Goal: Information Seeking & Learning: Learn about a topic

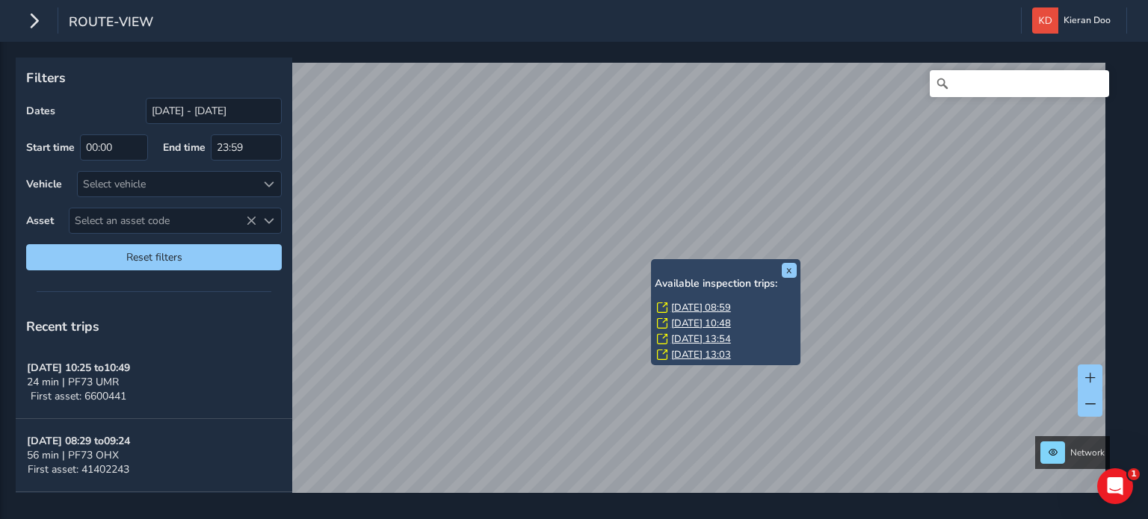
click at [697, 309] on link "[DATE] 08:59" at bounding box center [701, 307] width 60 height 13
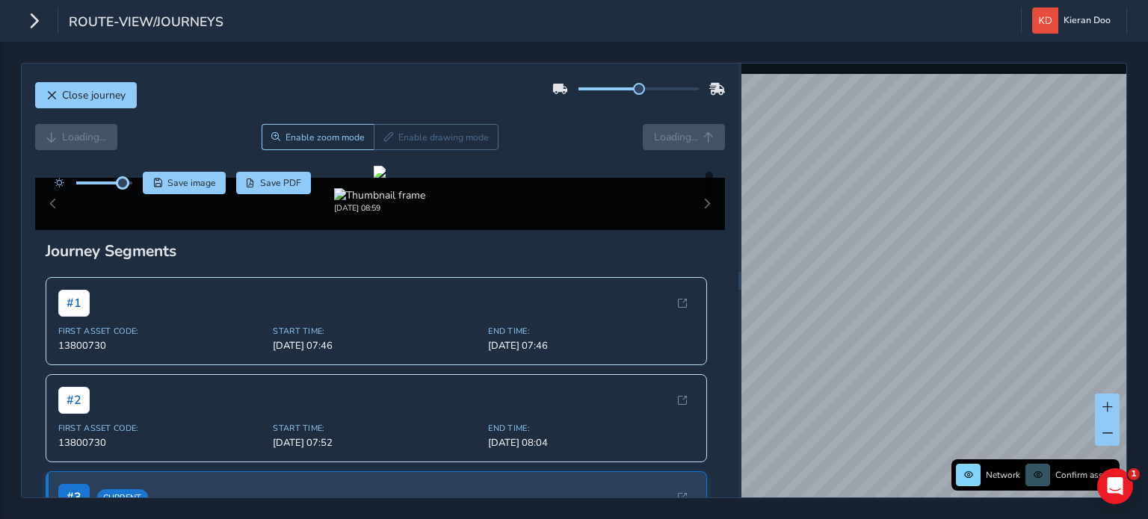
drag, startPoint x: 103, startPoint y: 183, endPoint x: 124, endPoint y: 189, distance: 21.8
click at [124, 189] on div at bounding box center [90, 183] width 86 height 22
click at [374, 178] on div at bounding box center [380, 172] width 12 height 12
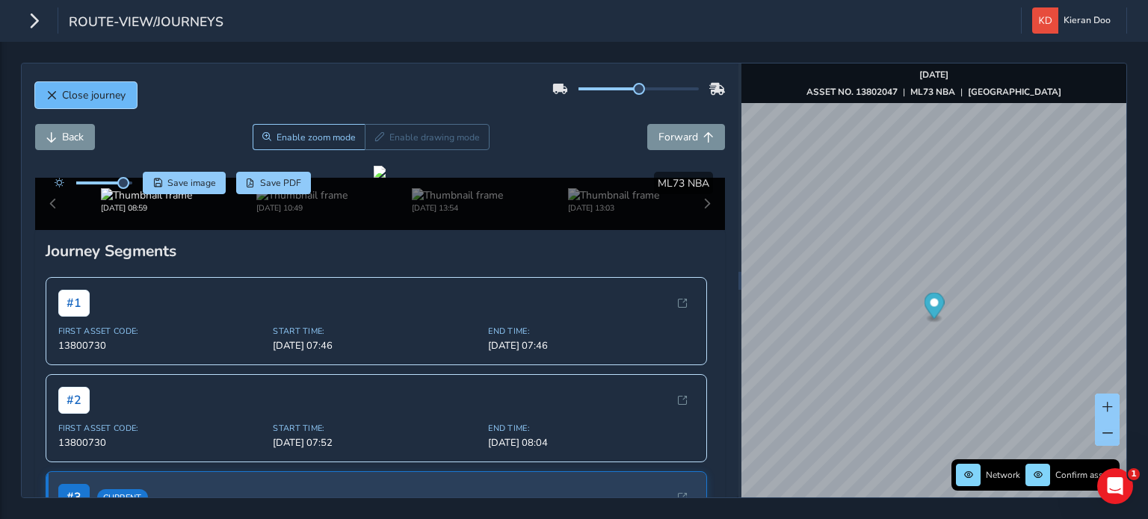
click at [50, 102] on button "Close journey" at bounding box center [86, 95] width 102 height 26
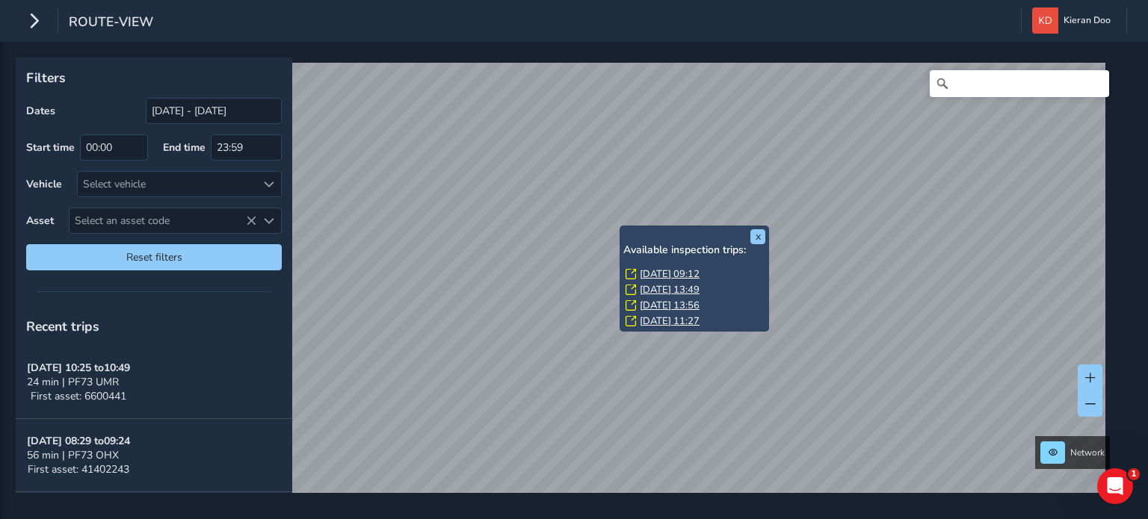
click at [652, 272] on link "[DATE] 09:12" at bounding box center [670, 274] width 60 height 13
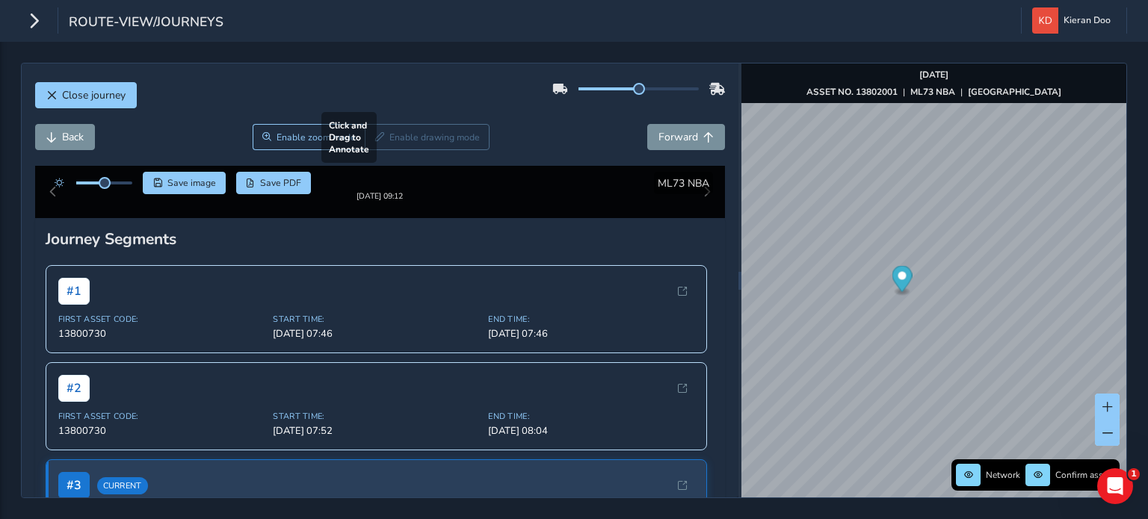
scroll to position [75, 0]
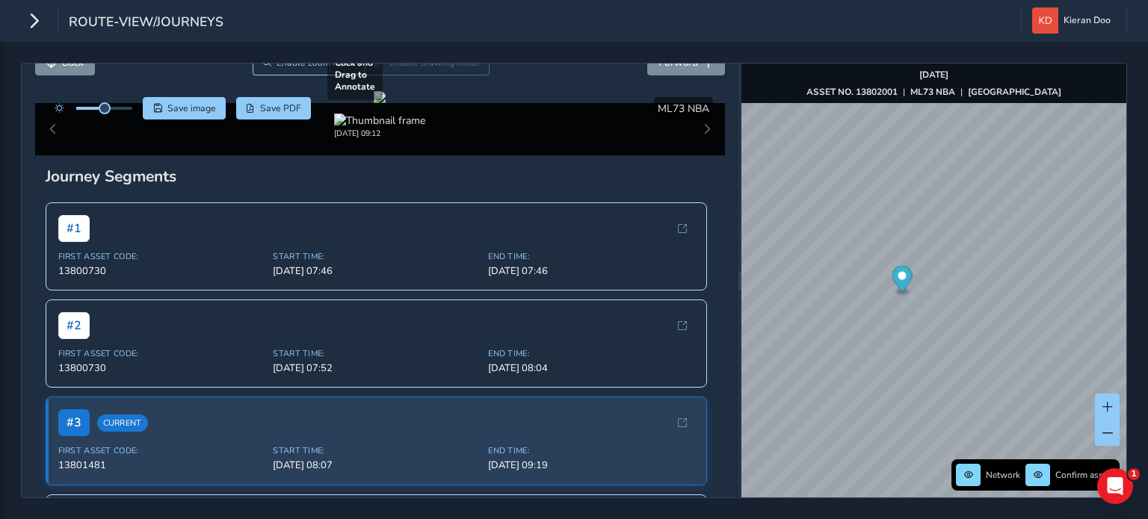
click at [386, 103] on div at bounding box center [380, 97] width 12 height 12
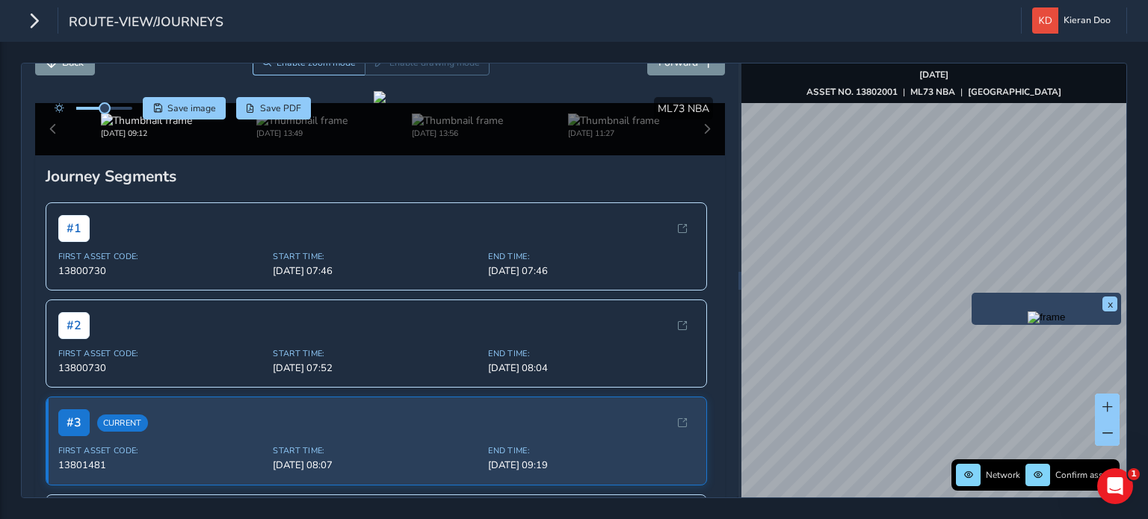
click at [1028, 324] on img "Preview frame" at bounding box center [1046, 318] width 37 height 12
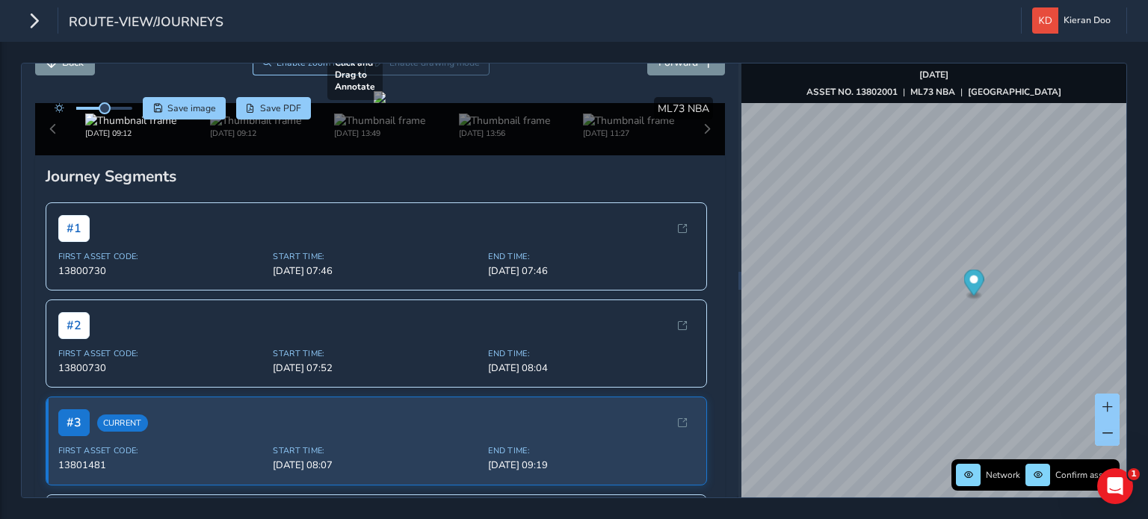
click at [386, 103] on div at bounding box center [380, 97] width 12 height 12
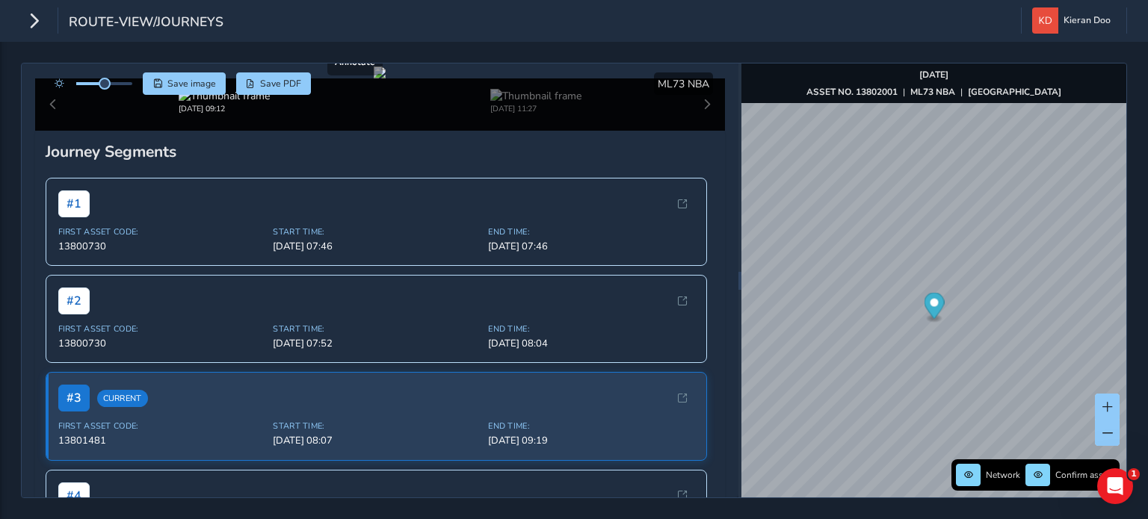
scroll to position [75, 0]
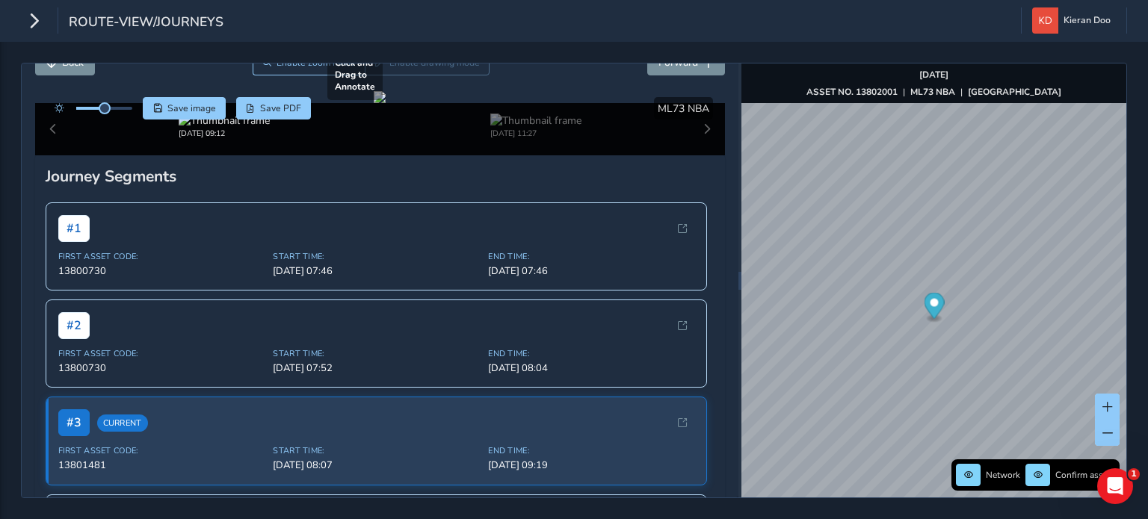
click at [386, 103] on div at bounding box center [380, 97] width 12 height 12
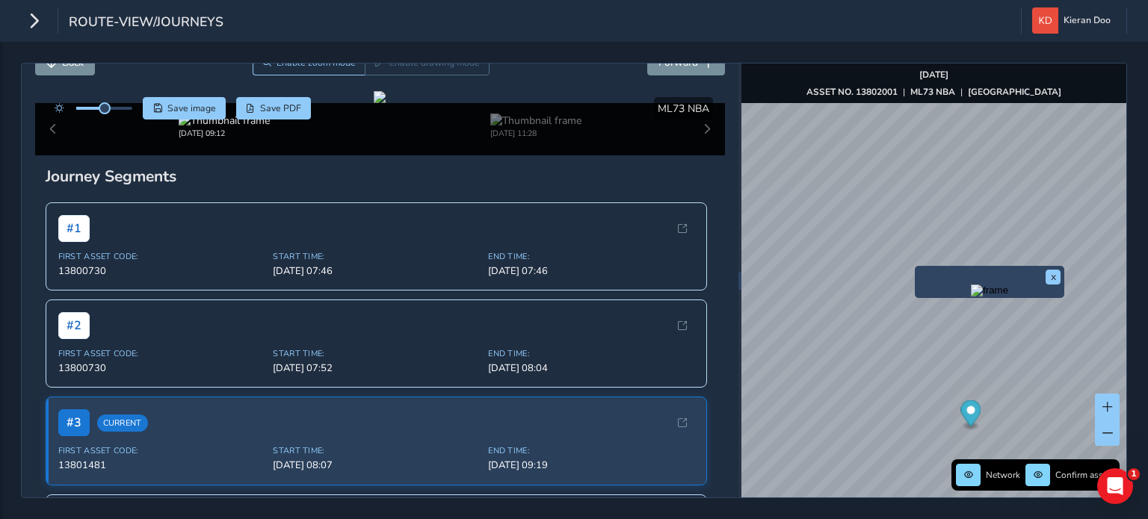
click at [971, 297] on img "Preview frame" at bounding box center [989, 291] width 37 height 12
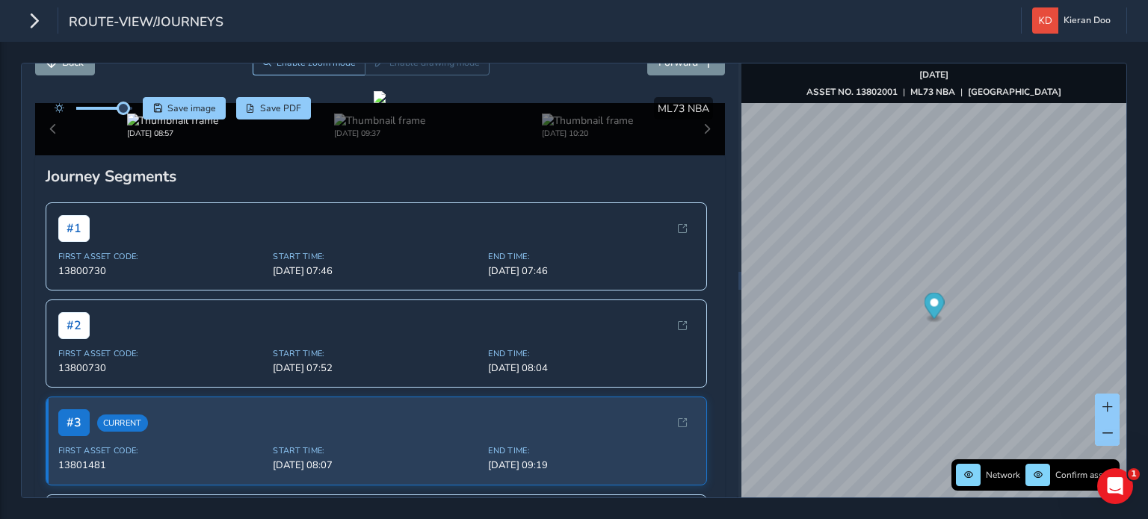
drag, startPoint x: 102, startPoint y: 111, endPoint x: 123, endPoint y: 117, distance: 22.5
click at [123, 117] on div at bounding box center [90, 108] width 86 height 22
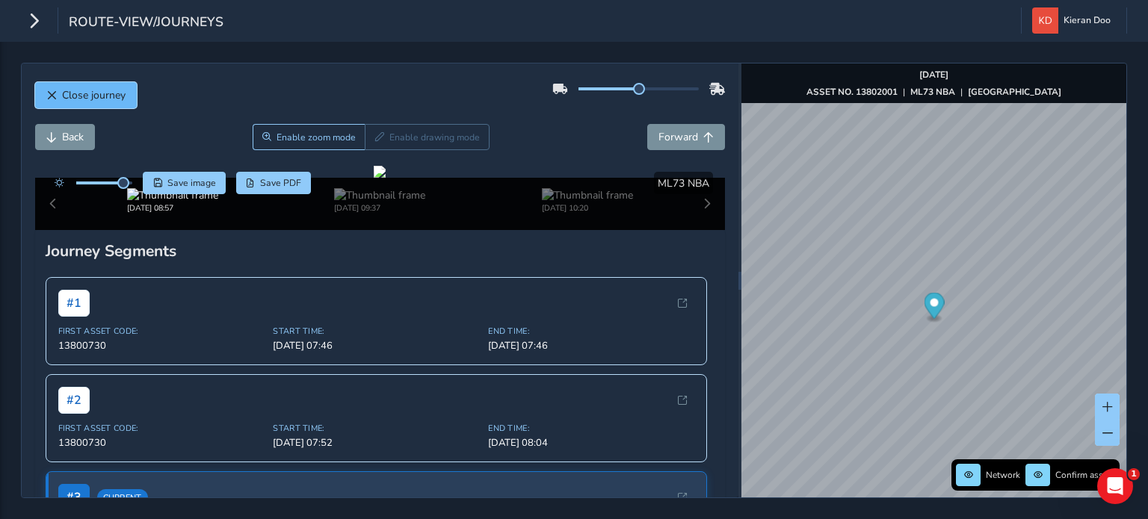
click at [51, 98] on span "Close journey" at bounding box center [51, 95] width 10 height 10
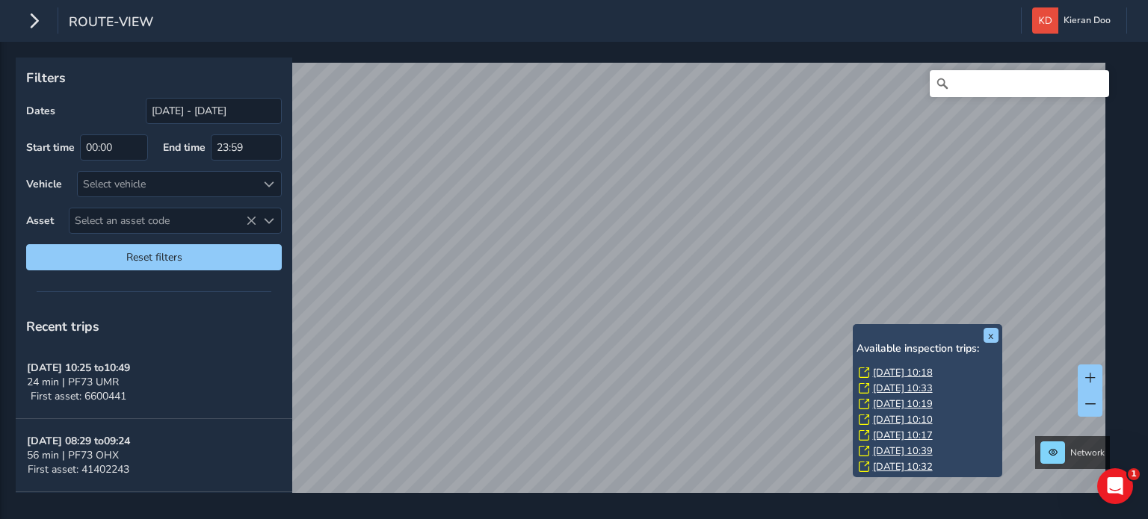
click at [886, 370] on link "[DATE] 10:18" at bounding box center [903, 372] width 60 height 13
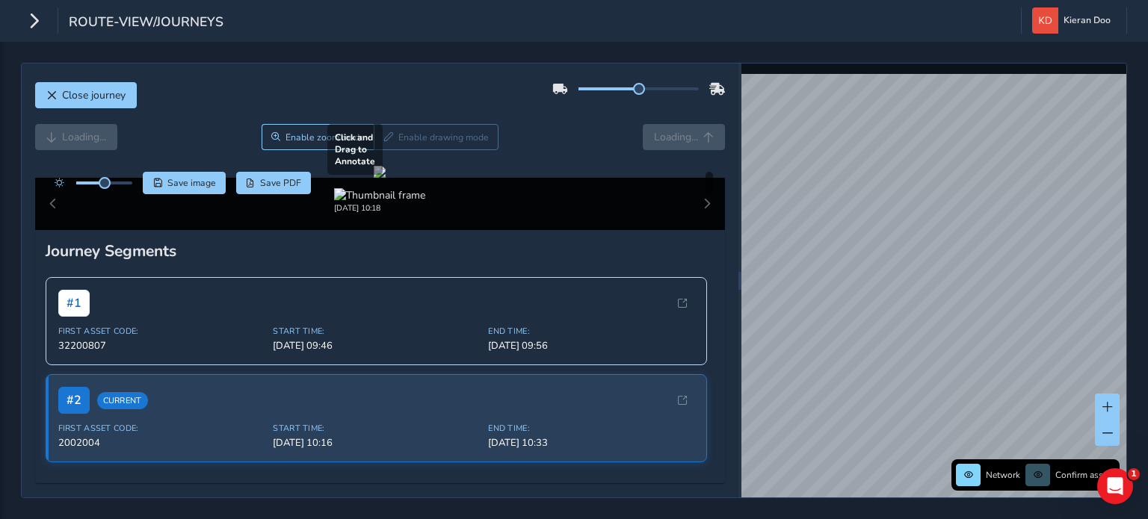
click at [386, 178] on div at bounding box center [380, 172] width 12 height 12
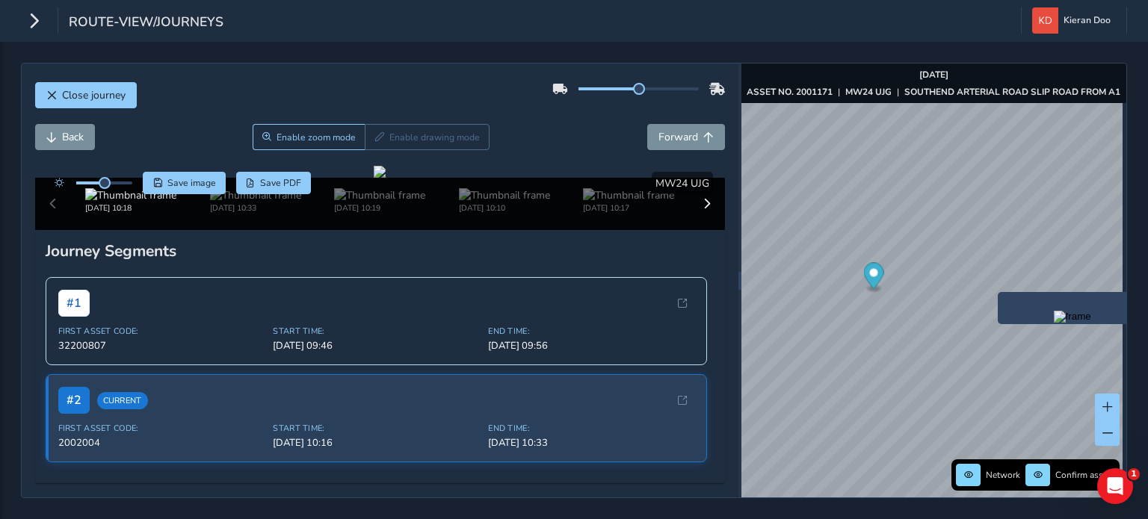
click at [1054, 323] on img "Preview frame" at bounding box center [1072, 317] width 37 height 12
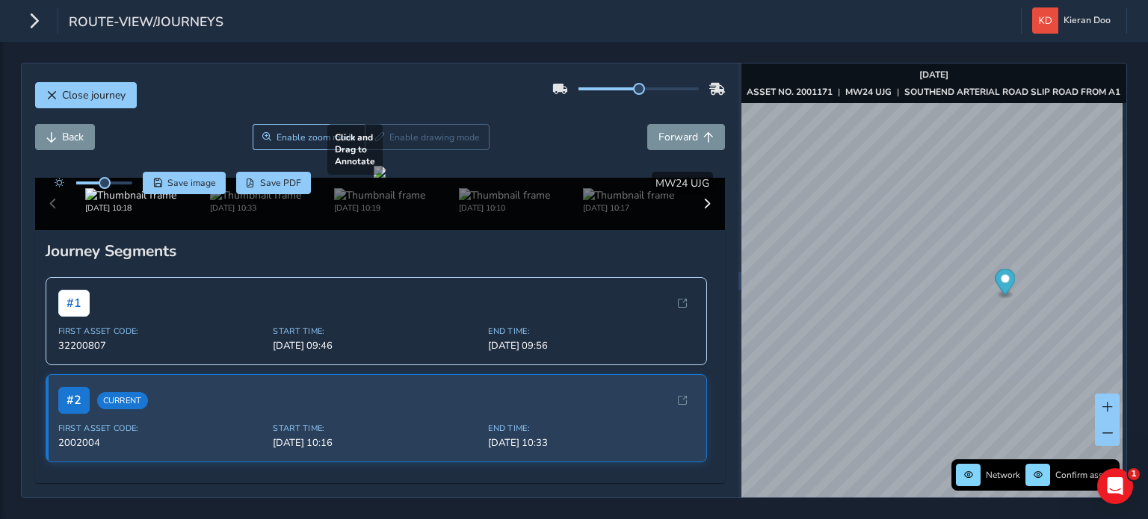
click at [386, 178] on div at bounding box center [380, 172] width 12 height 12
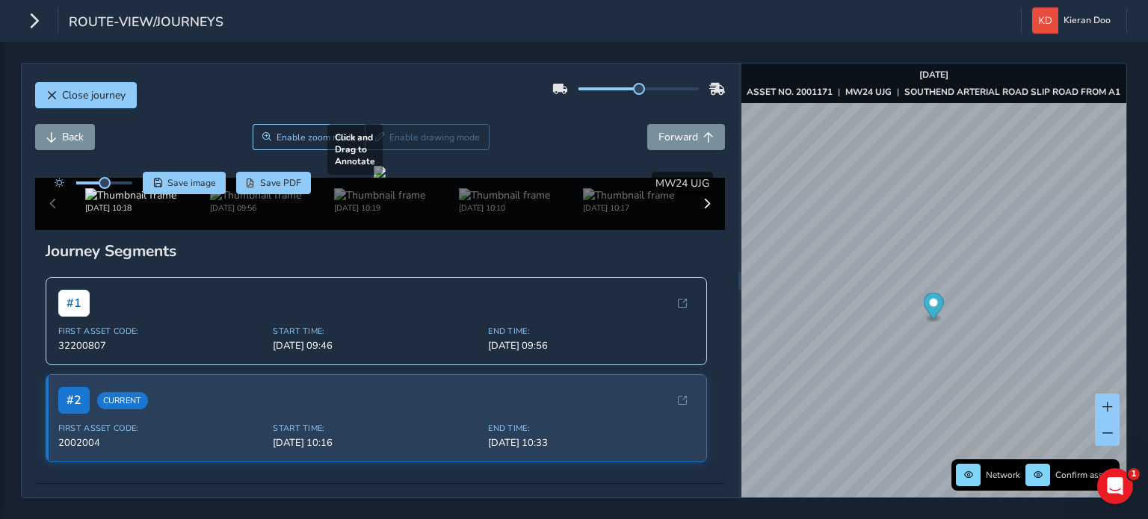
click at [386, 178] on div at bounding box center [380, 172] width 12 height 12
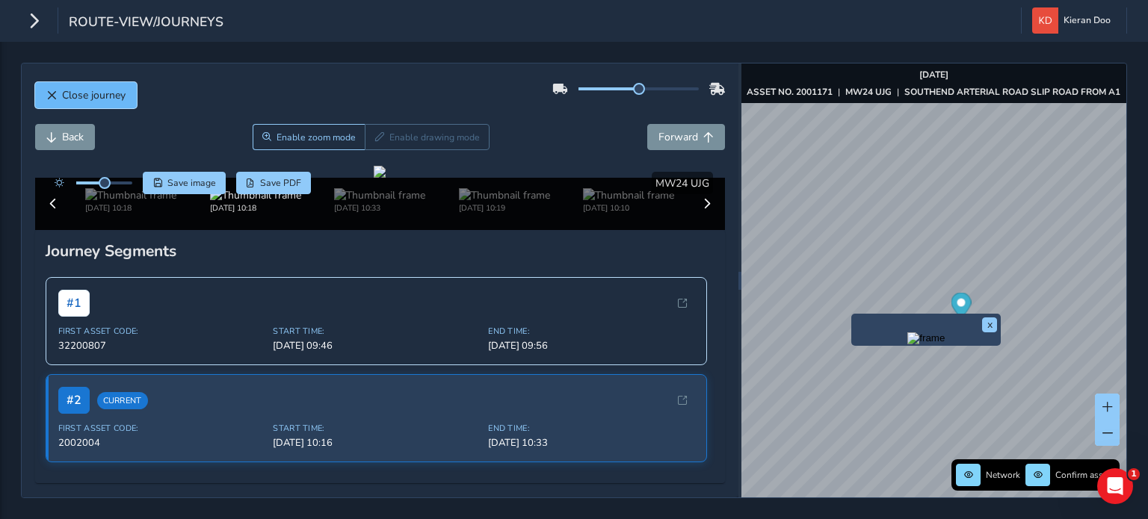
click at [54, 94] on span "Close journey" at bounding box center [51, 95] width 10 height 10
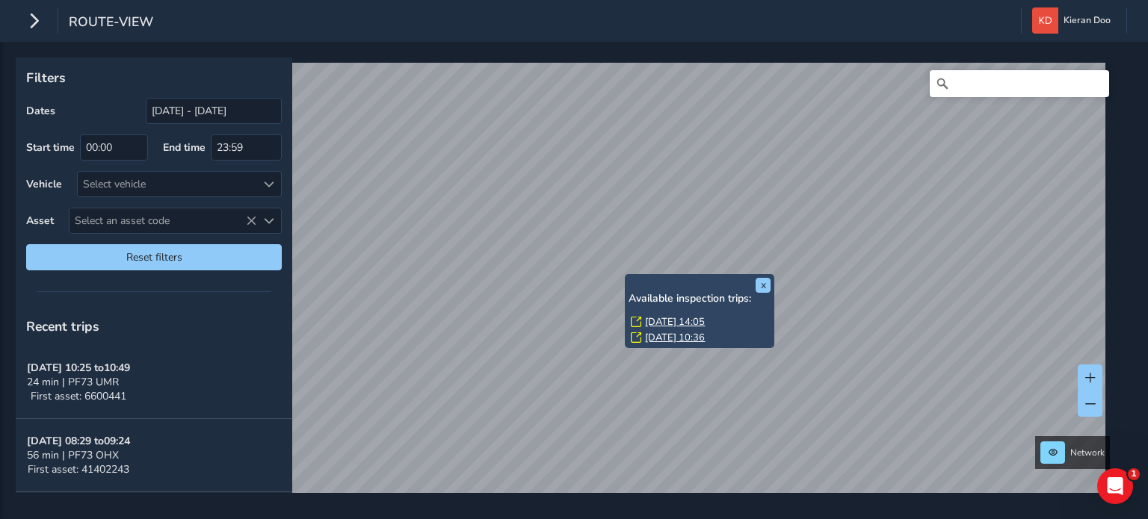
click at [671, 312] on div "Available inspection trips: [DATE] 14:05 [DATE] 10:36" at bounding box center [700, 320] width 142 height 55
click at [672, 321] on link "[DATE] 14:05" at bounding box center [675, 321] width 60 height 13
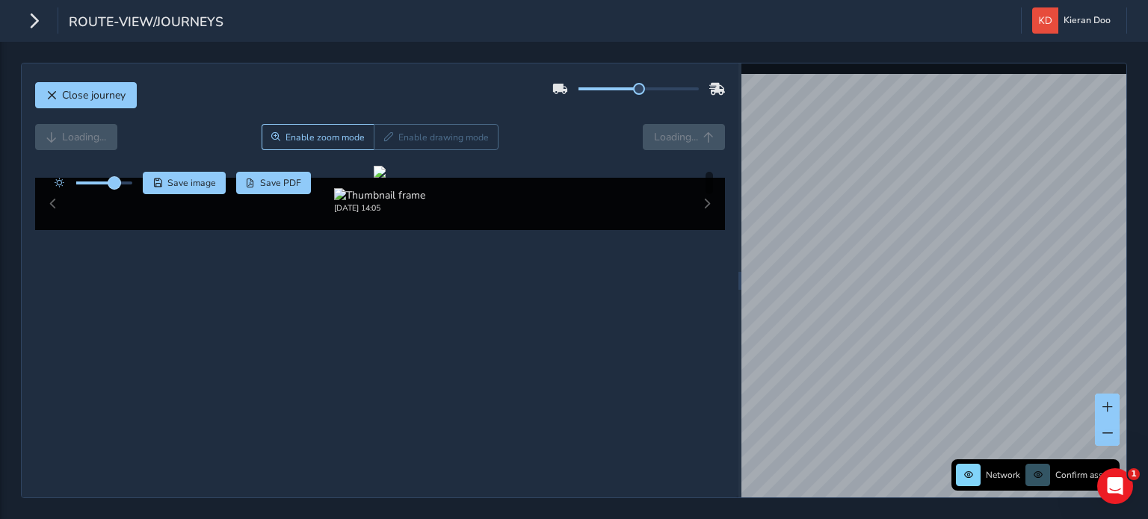
drag, startPoint x: 107, startPoint y: 181, endPoint x: 116, endPoint y: 182, distance: 9.1
click at [116, 182] on span at bounding box center [114, 183] width 12 height 12
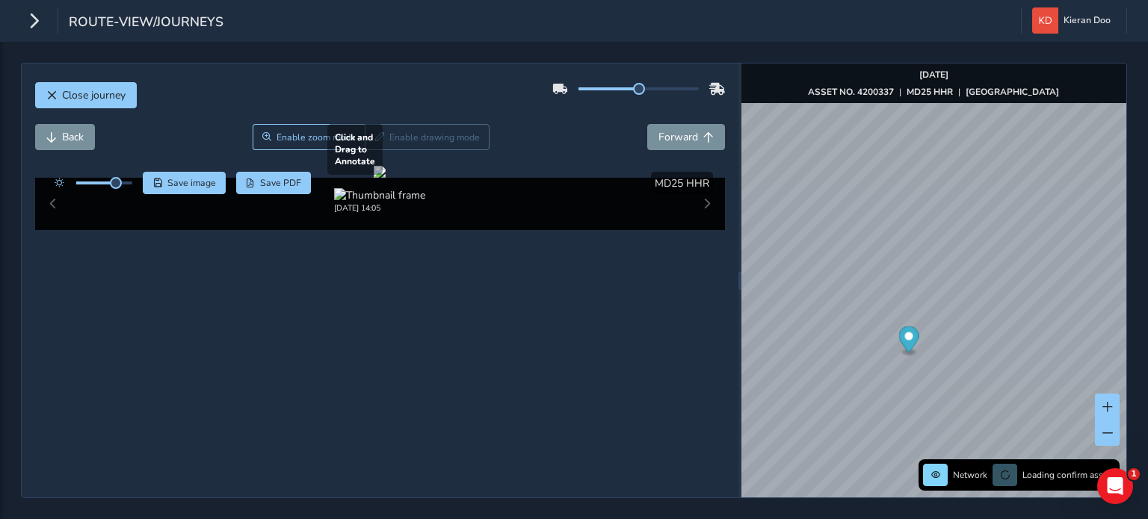
click at [386, 178] on div at bounding box center [380, 172] width 12 height 12
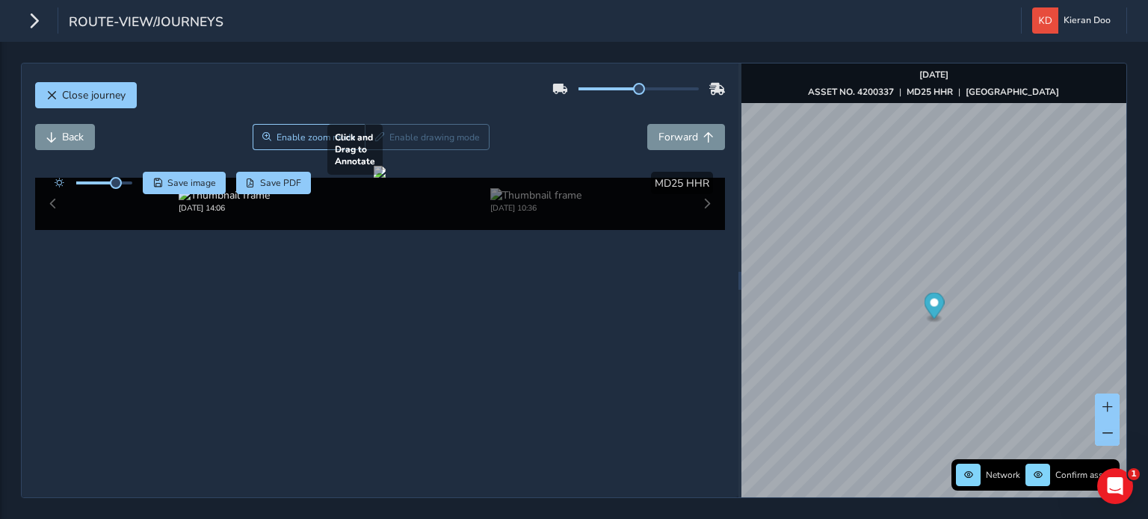
click at [386, 178] on div at bounding box center [380, 172] width 12 height 12
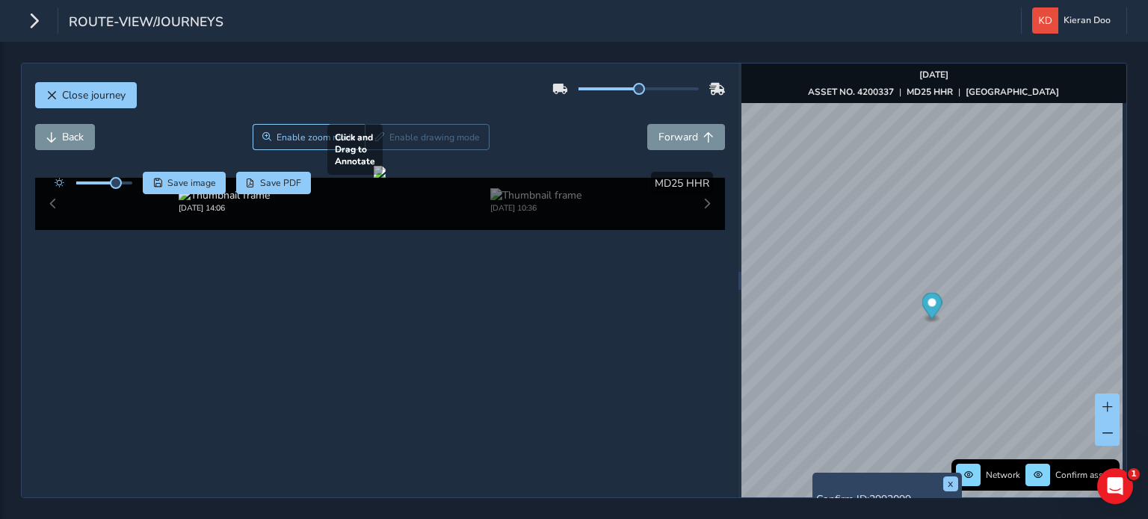
click at [386, 178] on div at bounding box center [380, 172] width 12 height 12
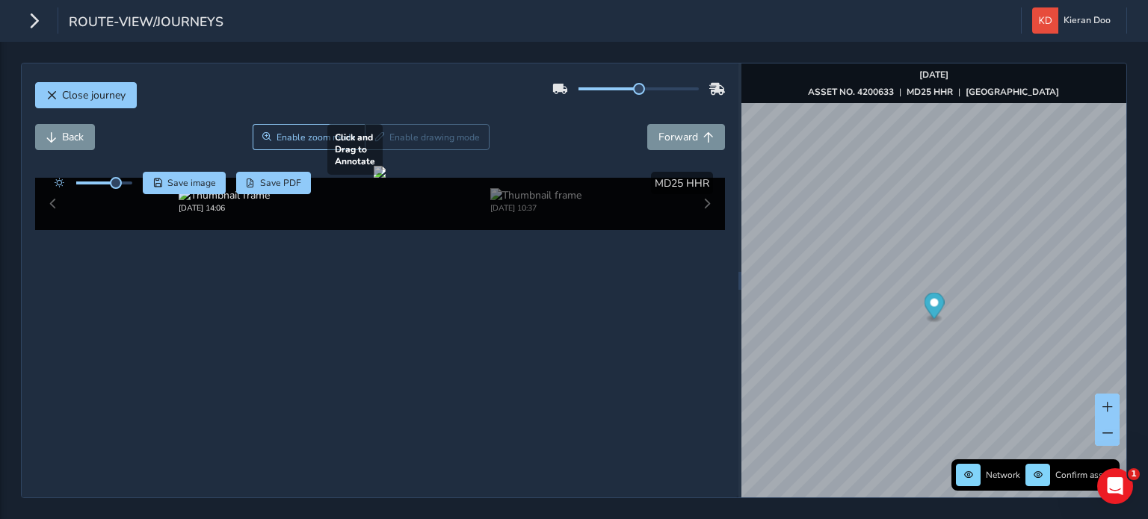
click at [386, 178] on div at bounding box center [380, 172] width 12 height 12
